Goal: Transaction & Acquisition: Obtain resource

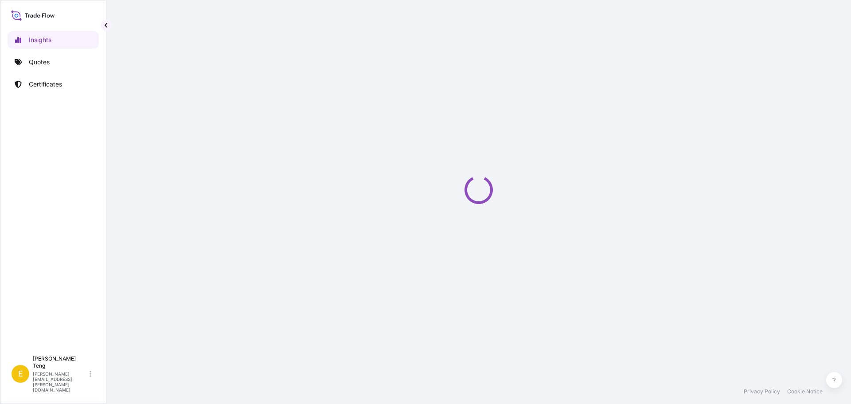
select select "2025"
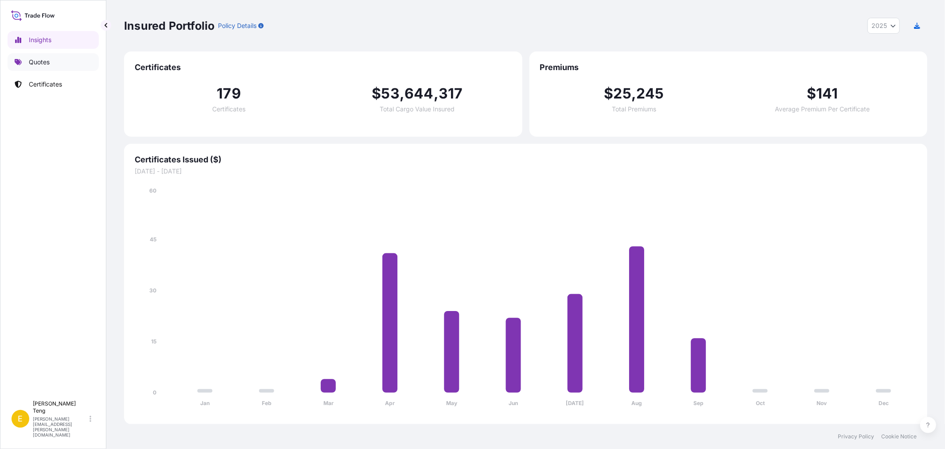
click at [30, 64] on p "Quotes" at bounding box center [39, 62] width 21 height 9
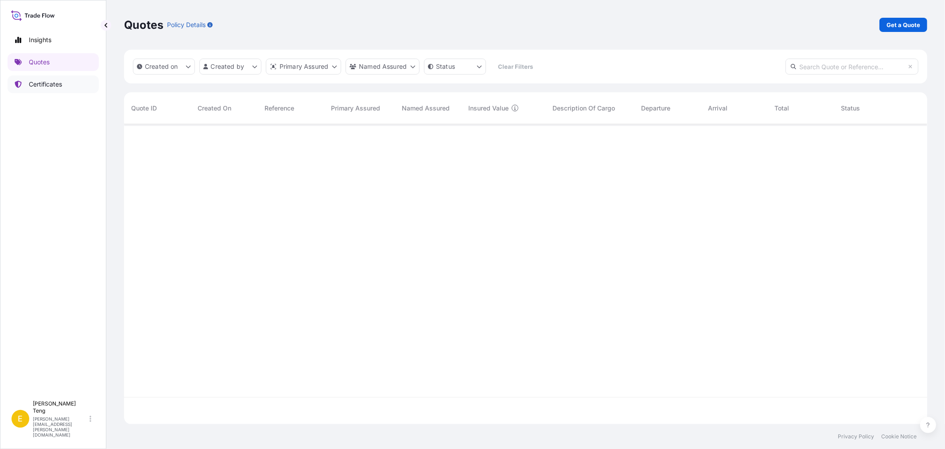
scroll to position [324, 796]
click at [35, 78] on link "Certificates" at bounding box center [53, 84] width 91 height 18
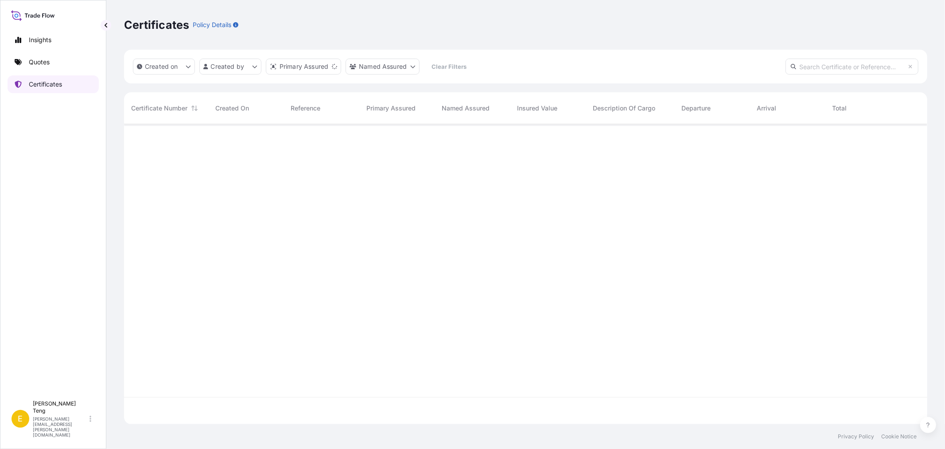
scroll to position [297, 796]
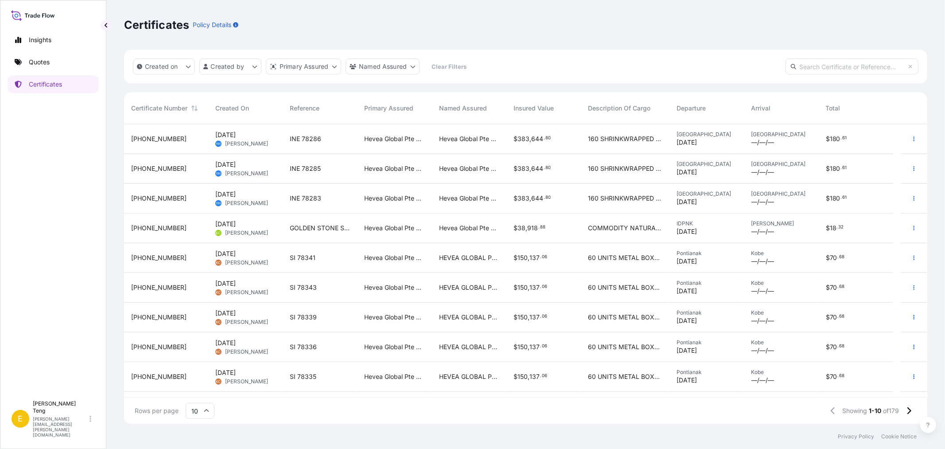
click at [236, 225] on span "[DATE]" at bounding box center [225, 223] width 20 height 9
